Goal: Task Accomplishment & Management: Complete application form

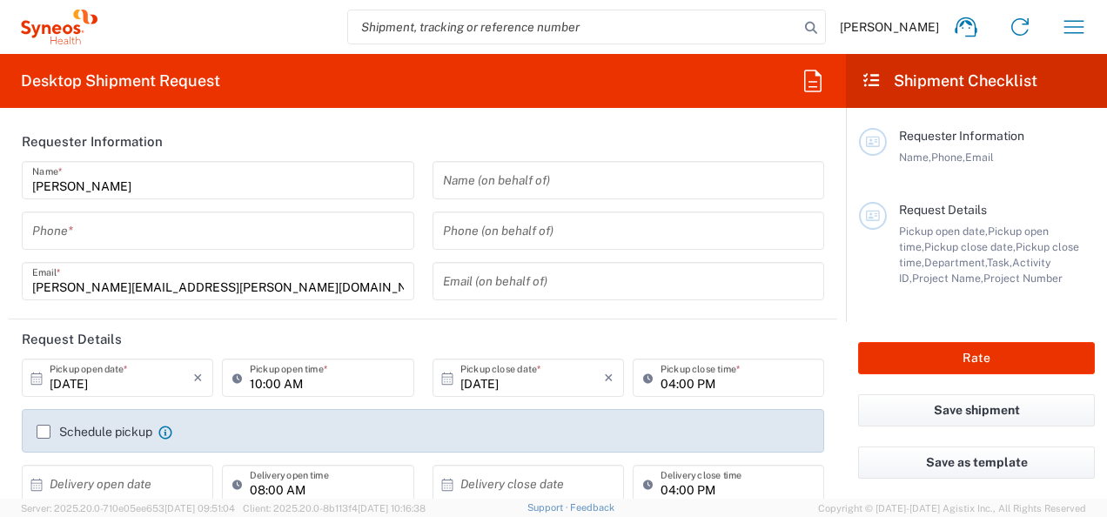
type input "8480"
type input "[GEOGRAPHIC_DATA]"
type input "Syneos Health Romania S.R.L"
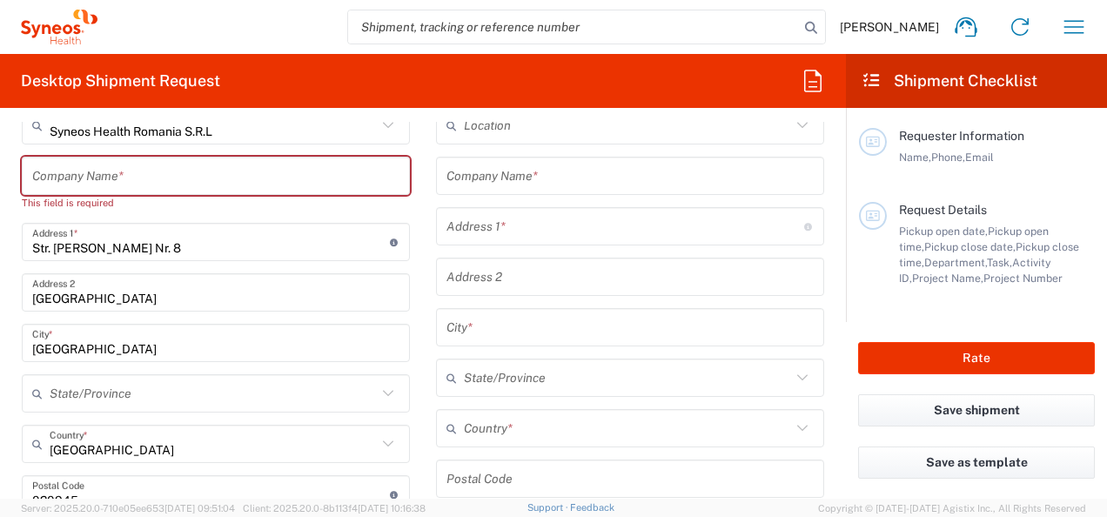
scroll to position [783, 0]
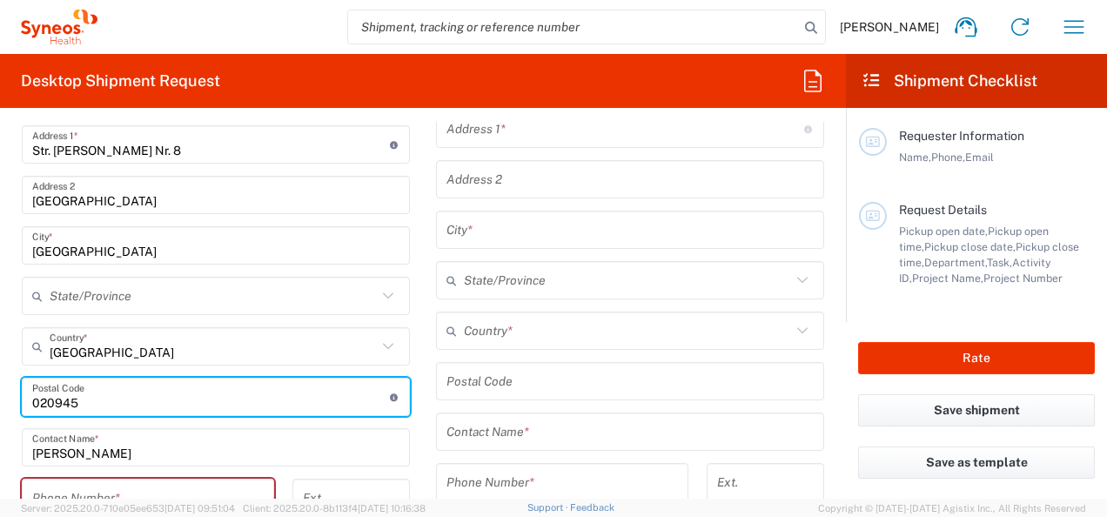
drag, startPoint x: 104, startPoint y: 396, endPoint x: 44, endPoint y: 413, distance: 62.5
click at [0, 398] on html "[PERSON_NAME] Home Shipment estimator Shipment tracking Desktop shipment reques…" at bounding box center [553, 258] width 1107 height 517
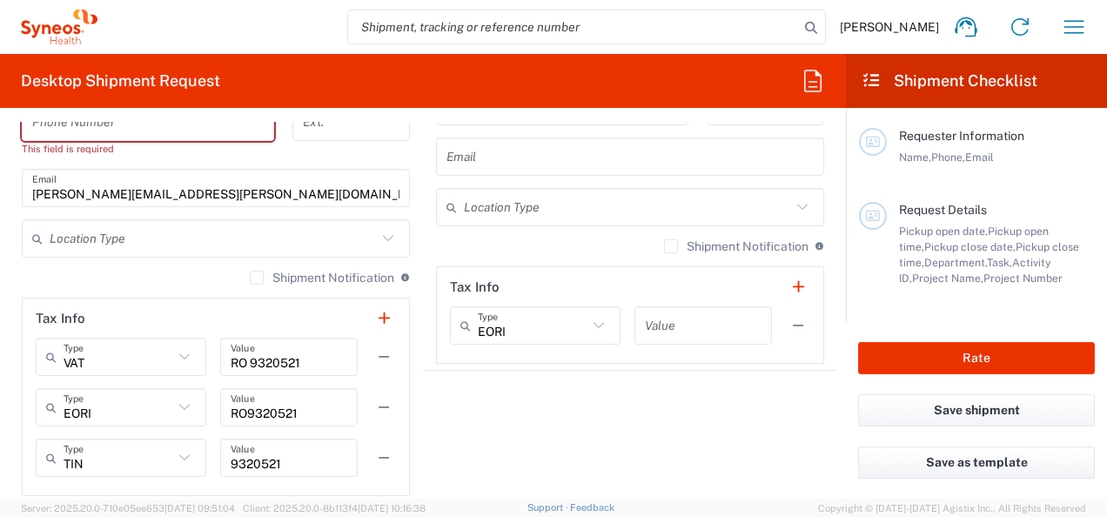
scroll to position [1218, 0]
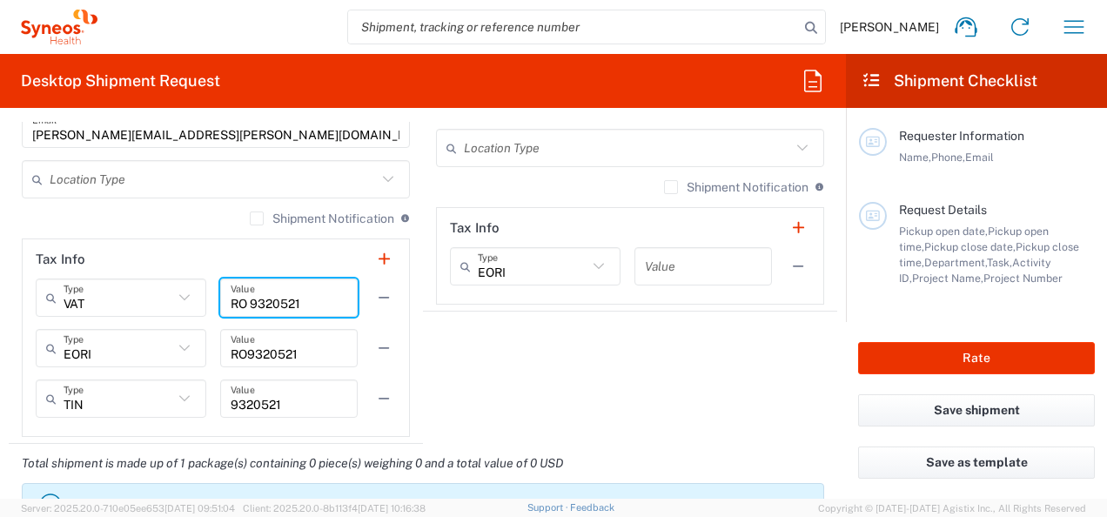
drag, startPoint x: 309, startPoint y: 303, endPoint x: 204, endPoint y: 308, distance: 104.5
click at [204, 308] on div "VAT Type VAT EIN EORI Other TIN RO 9320521 Value" at bounding box center [216, 303] width 360 height 50
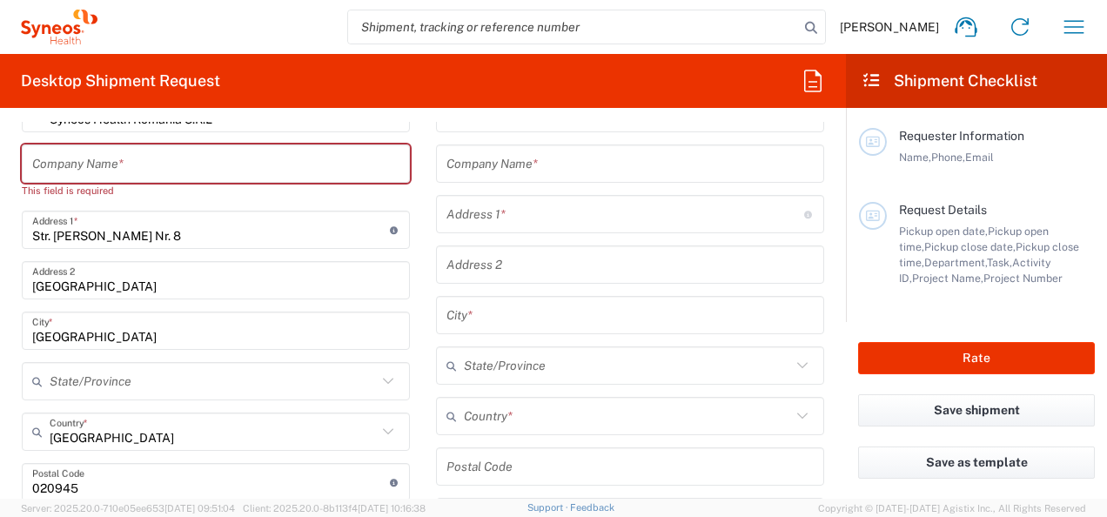
scroll to position [696, 0]
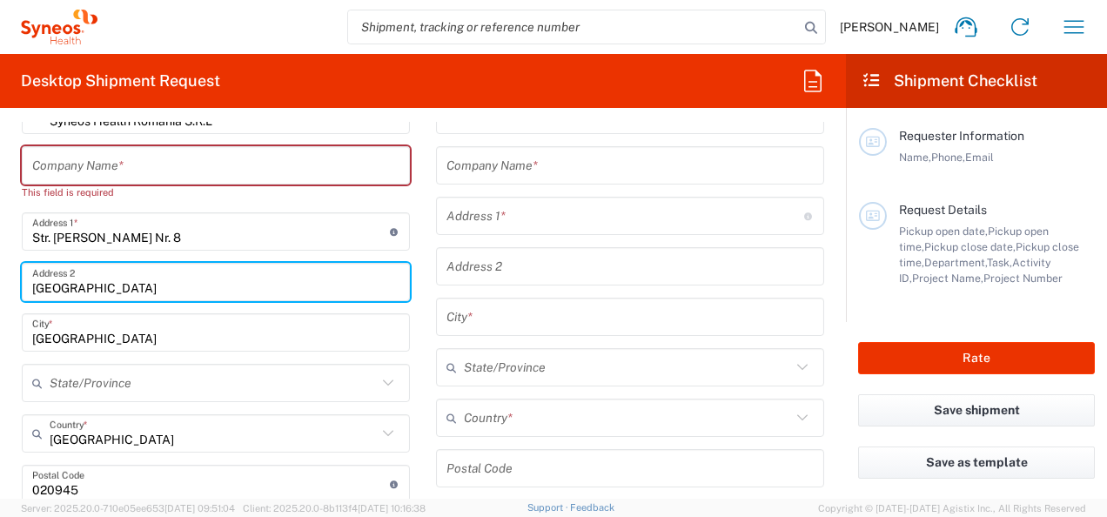
drag, startPoint x: 258, startPoint y: 288, endPoint x: 28, endPoint y: 273, distance: 230.1
click at [8, 278] on form "Requester Information [PERSON_NAME] Name * Phone * [PERSON_NAME][EMAIL_ADDRESS]…" at bounding box center [423, 310] width 846 height 377
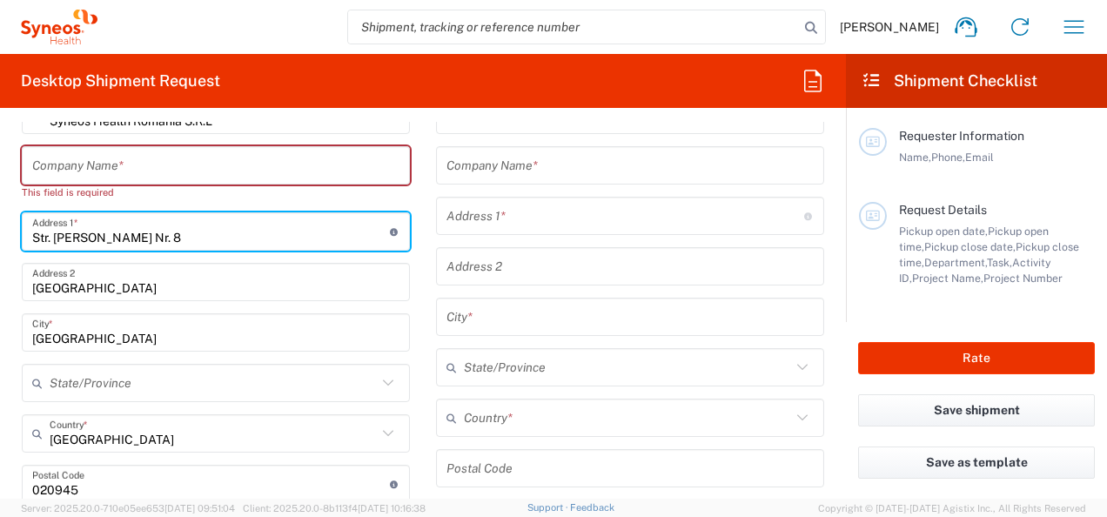
drag, startPoint x: 235, startPoint y: 231, endPoint x: -3, endPoint y: 237, distance: 238.4
click at [0, 237] on html "[PERSON_NAME] Home Shipment estimator Shipment tracking Desktop shipment reques…" at bounding box center [553, 258] width 1107 height 517
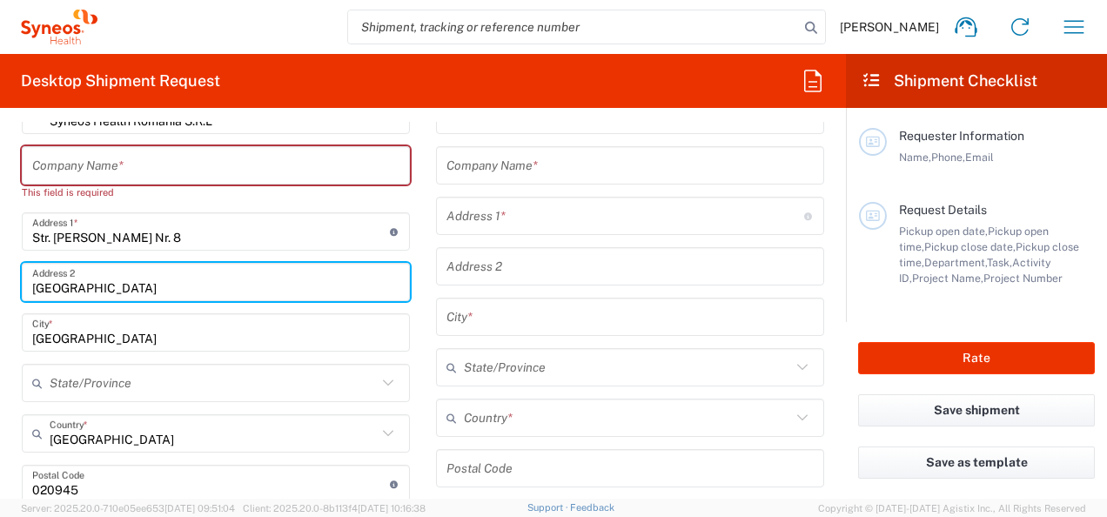
drag, startPoint x: 242, startPoint y: 285, endPoint x: -3, endPoint y: 274, distance: 245.6
click at [0, 274] on html "[PERSON_NAME] Home Shipment estimator Shipment tracking Desktop shipment reques…" at bounding box center [553, 258] width 1107 height 517
